Goal: Task Accomplishment & Management: Use online tool/utility

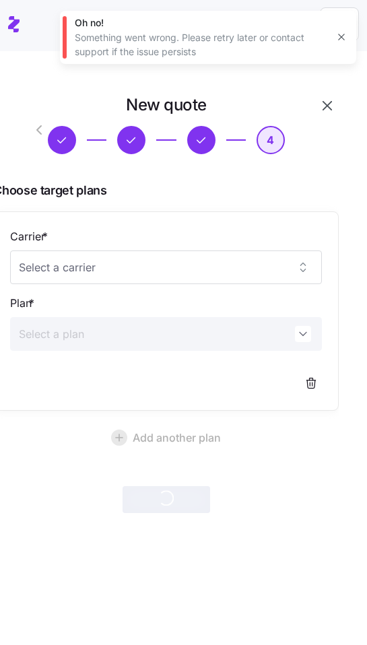
click at [367, 106] on div "New quote 4 Choose target plans Carrier * Plan * Add another plan Create quote" at bounding box center [183, 290] width 367 height 478
drag, startPoint x: 367, startPoint y: 99, endPoint x: 471, endPoint y: 119, distance: 106.4
click at [367, 119] on html "New quote 4 Choose target plans Carrier * Plan * Add another plan Create quote …" at bounding box center [183, 318] width 367 height 637
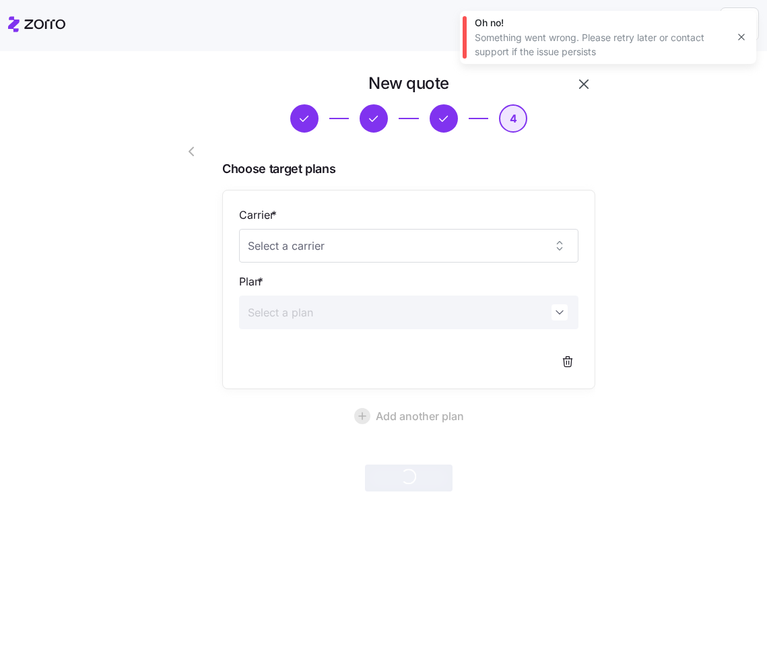
click at [367, 38] on icon "button" at bounding box center [741, 37] width 11 height 11
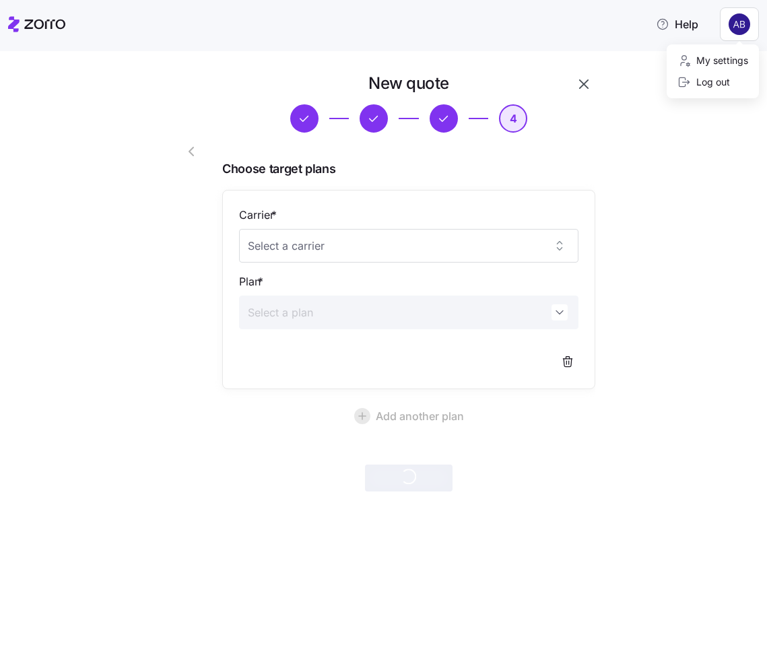
click at [367, 26] on html "Help New quote 4 Choose target plans Carrier * Plan * Add another plan Create q…" at bounding box center [383, 318] width 767 height 637
click at [367, 81] on div "Log out" at bounding box center [704, 82] width 53 height 15
